Goal: Find contact information

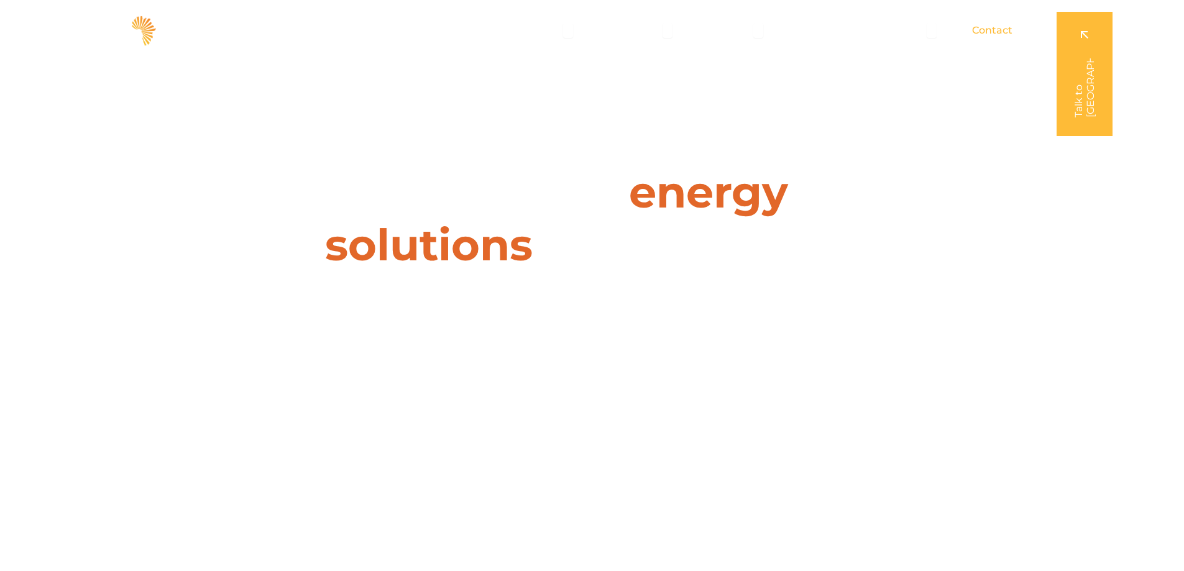
click at [994, 32] on span "Contact" at bounding box center [992, 30] width 40 height 15
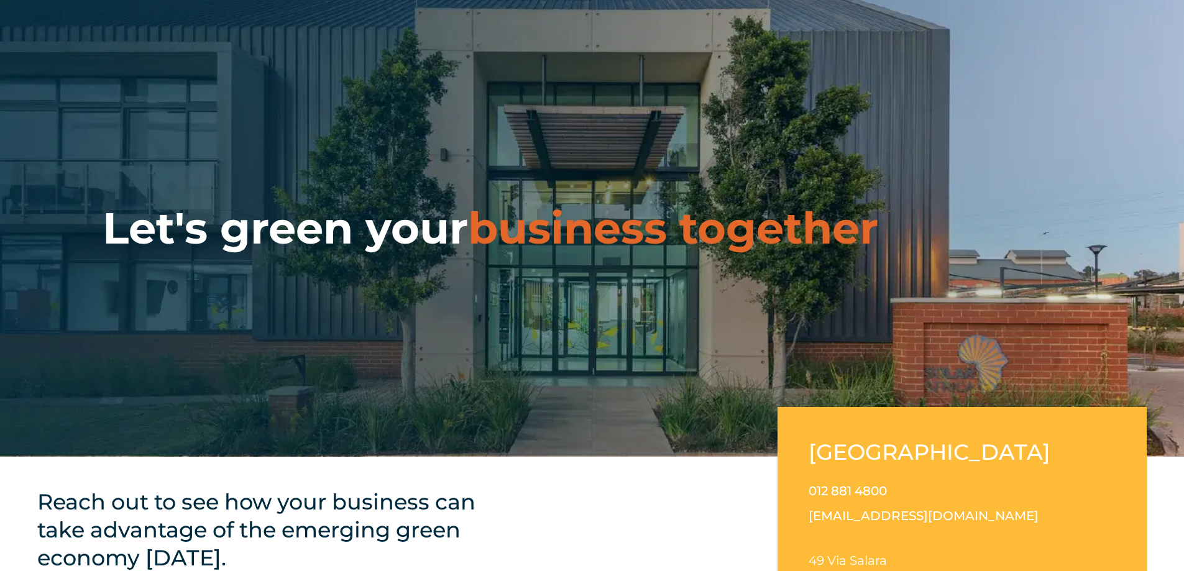
scroll to position [137, 0]
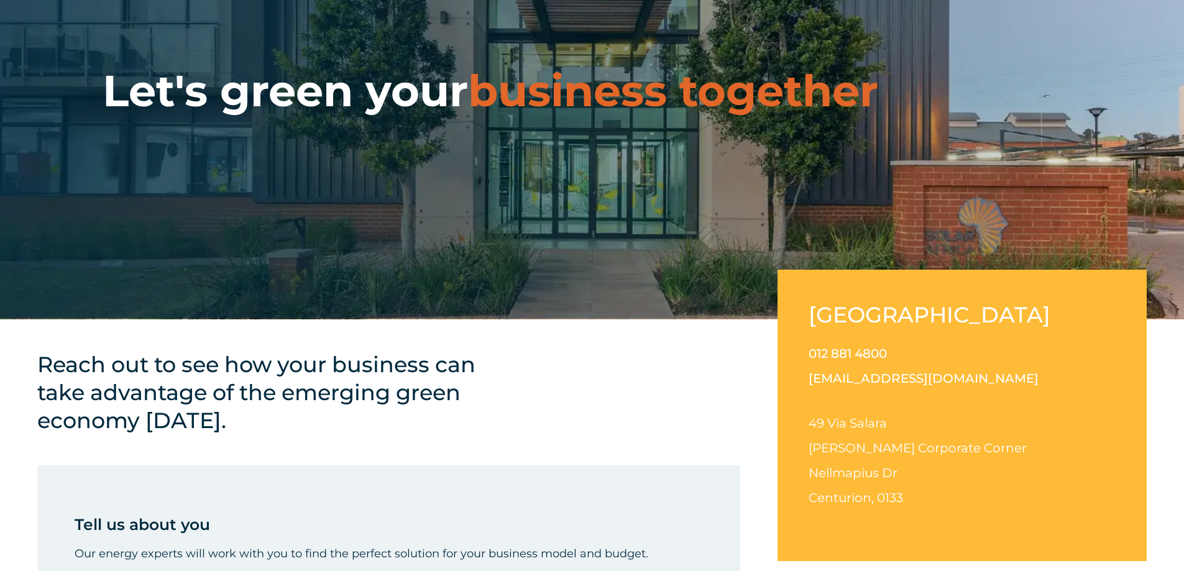
drag, startPoint x: 888, startPoint y: 379, endPoint x: 877, endPoint y: 377, distance: 11.3
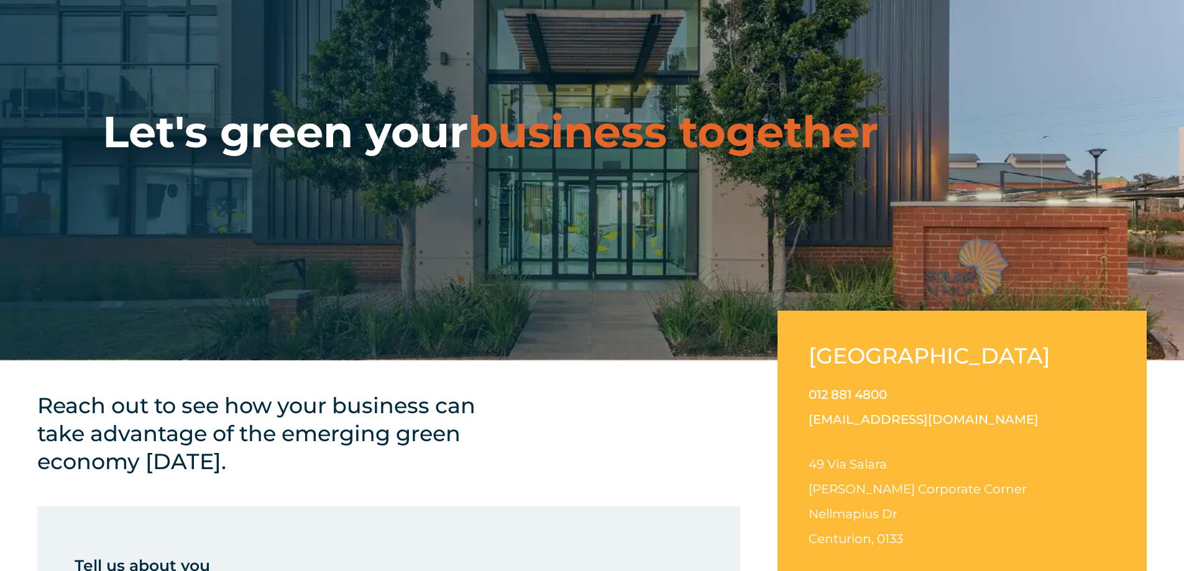
scroll to position [75, 0]
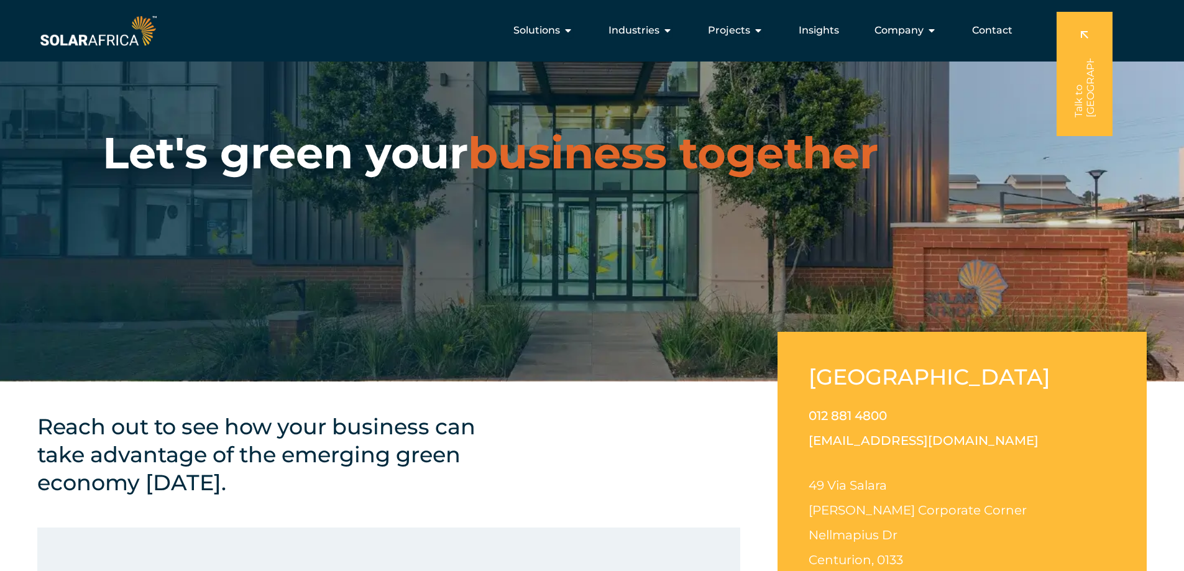
drag, startPoint x: 894, startPoint y: 382, endPoint x: 1019, endPoint y: 501, distance: 172.3
click at [1019, 501] on p "49 Via Salara Irene Corporate Corner Nellmapius Dr Centurion, 0133" at bounding box center [962, 522] width 307 height 99
click at [953, 438] on p "012 881 4800 info@solarafrica.com" at bounding box center [962, 428] width 307 height 50
drag, startPoint x: 913, startPoint y: 443, endPoint x: 810, endPoint y: 444, distance: 103.2
click at [810, 444] on p "012 881 4800 info@solarafrica.com" at bounding box center [962, 428] width 307 height 50
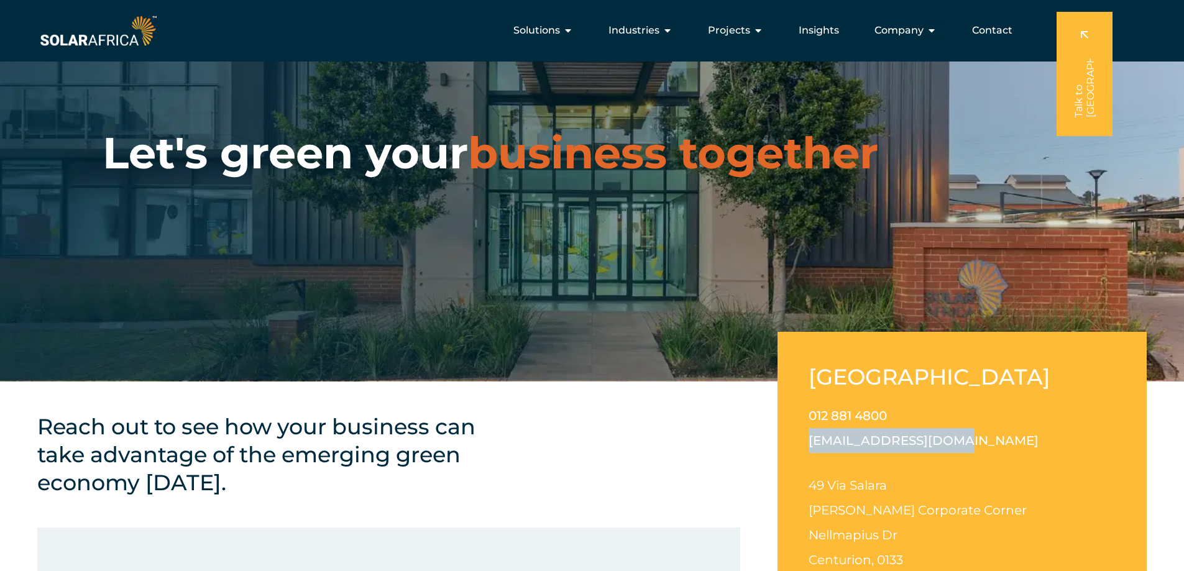
copy link "[EMAIL_ADDRESS][DOMAIN_NAME]"
